Goal: Task Accomplishment & Management: Manage account settings

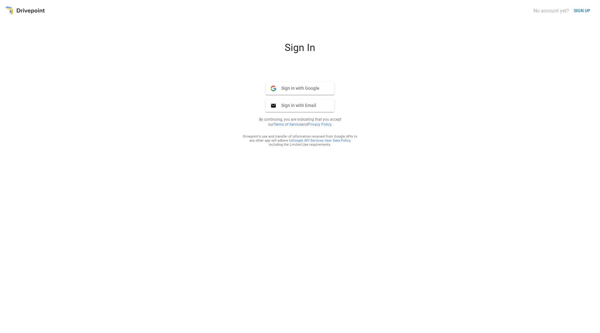
click at [297, 86] on span "Sign in with Google" at bounding box center [297, 88] width 43 height 6
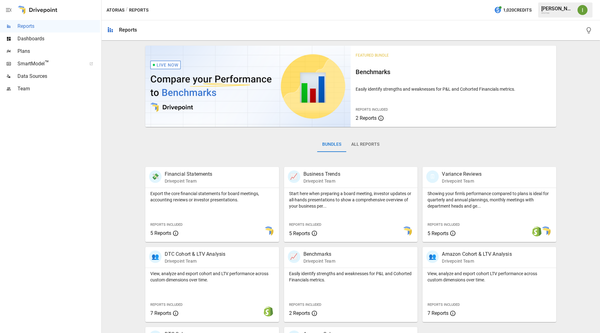
click at [570, 8] on div "[PERSON_NAME]" at bounding box center [557, 9] width 32 height 6
click at [582, 7] on img "Ivonne Vazquez" at bounding box center [582, 10] width 10 height 10
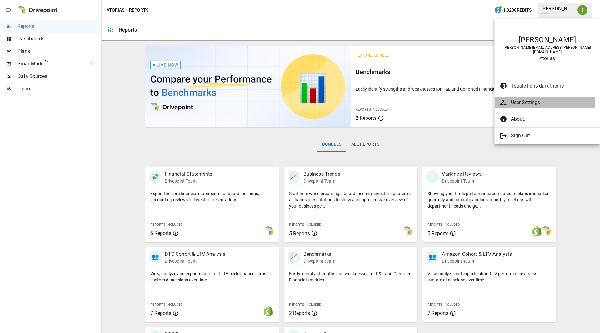
click at [525, 99] on span "User Settings" at bounding box center [553, 102] width 84 height 7
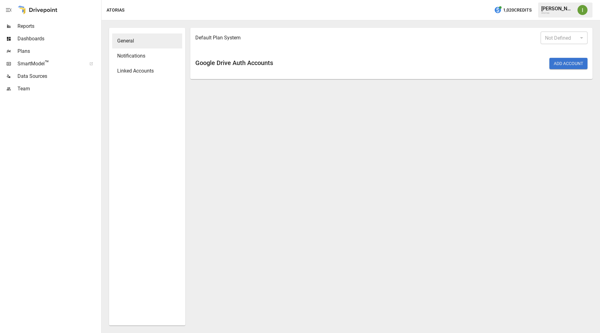
type input "*******"
click at [139, 68] on span "Linked Accounts" at bounding box center [147, 70] width 60 height 7
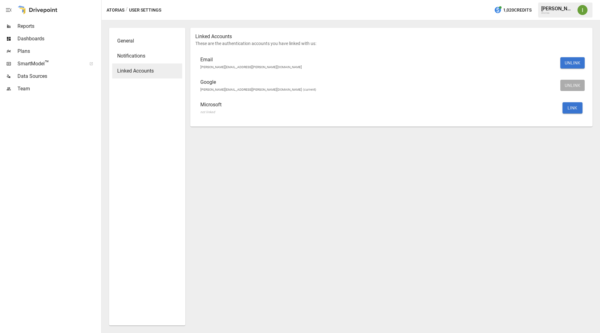
click at [570, 62] on button "UNLINK" at bounding box center [572, 62] width 24 height 11
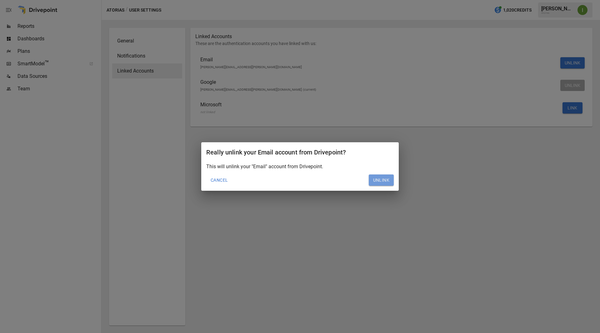
click at [380, 180] on button "Unlink" at bounding box center [380, 179] width 25 height 11
